Goal: Transaction & Acquisition: Purchase product/service

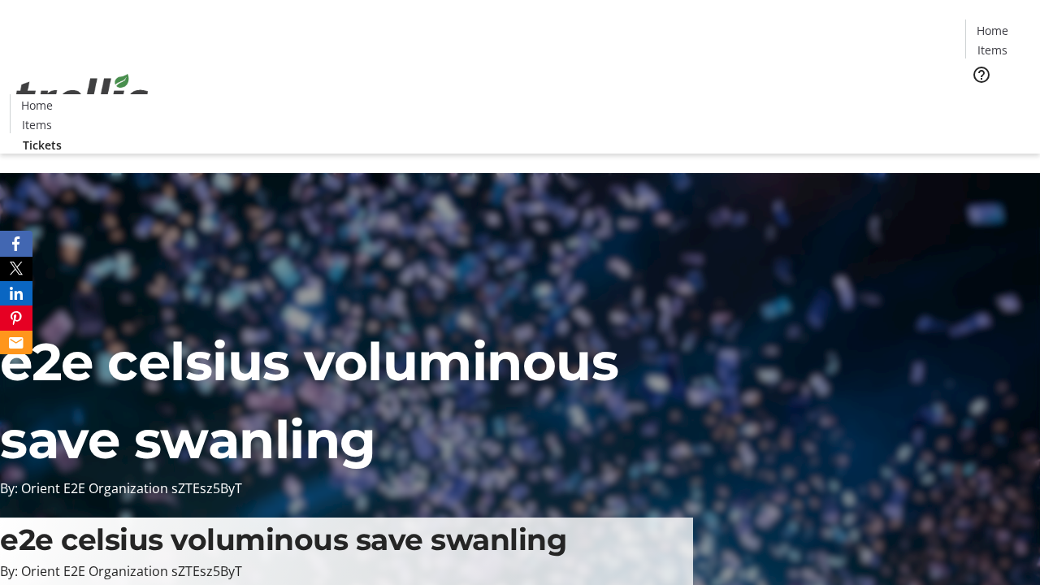
click at [978, 94] on span "Tickets" at bounding box center [997, 102] width 39 height 17
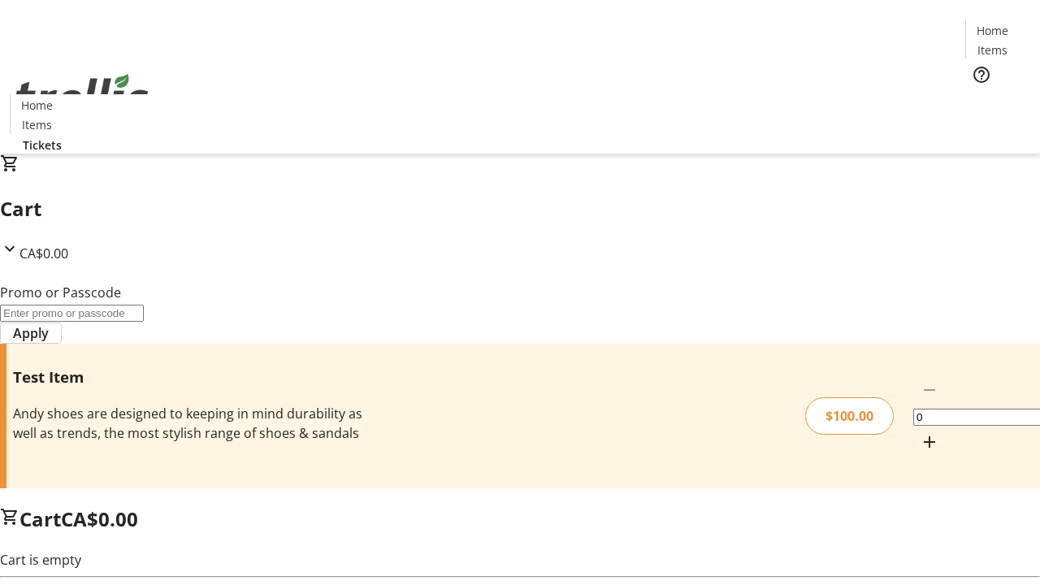
click at [920, 432] on mat-icon "Increment by one" at bounding box center [930, 442] width 20 height 20
type input "1"
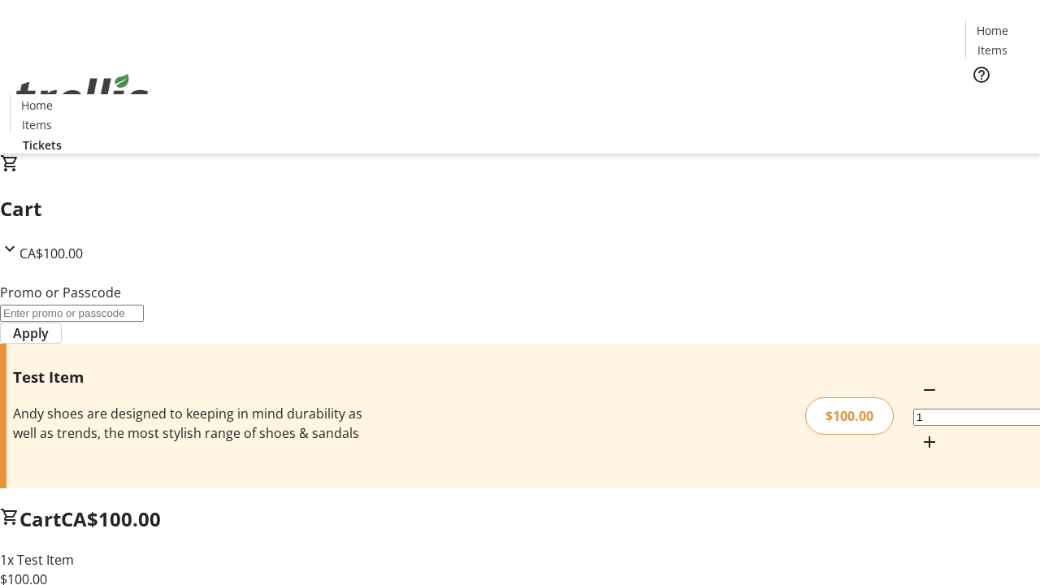
type input "FLAT"
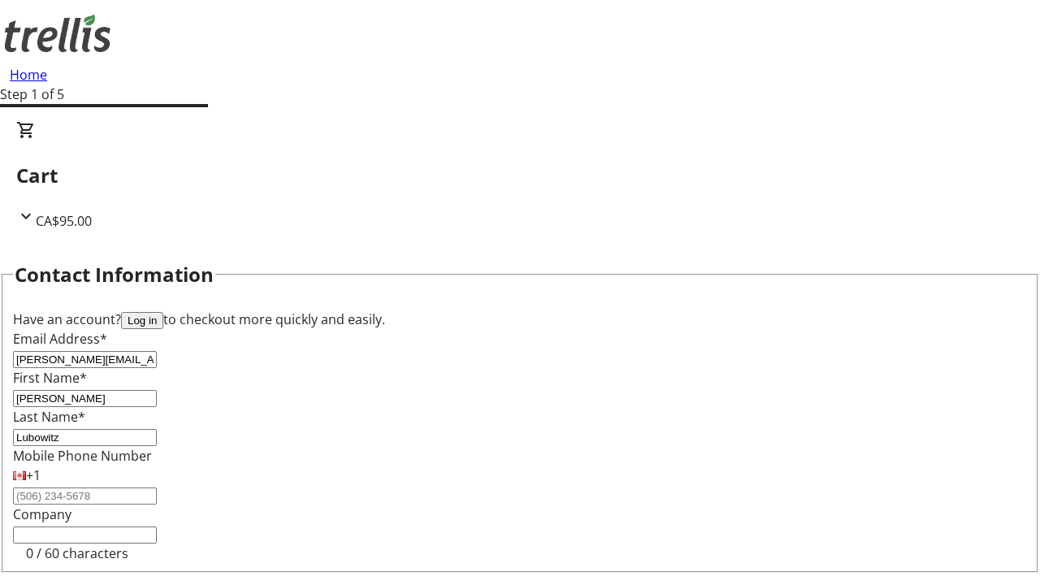
type input "Lubowitz"
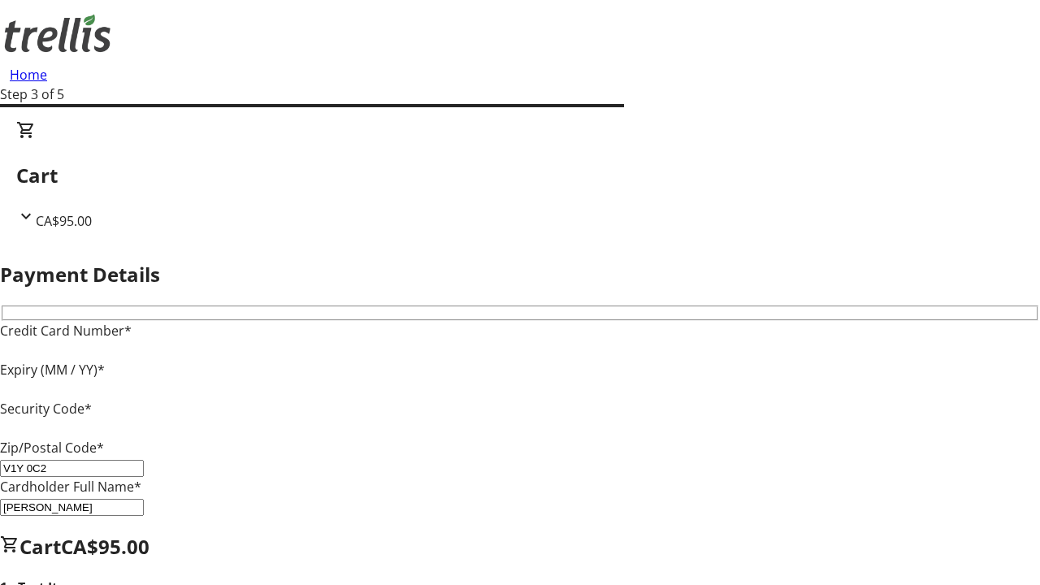
type input "V1Y 0C2"
